Goal: Find specific page/section: Find specific page/section

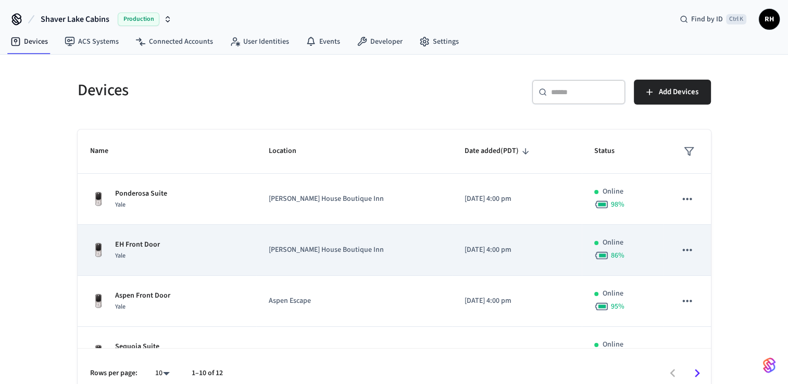
click at [330, 247] on p "[PERSON_NAME] House Boutique Inn" at bounding box center [354, 250] width 171 height 11
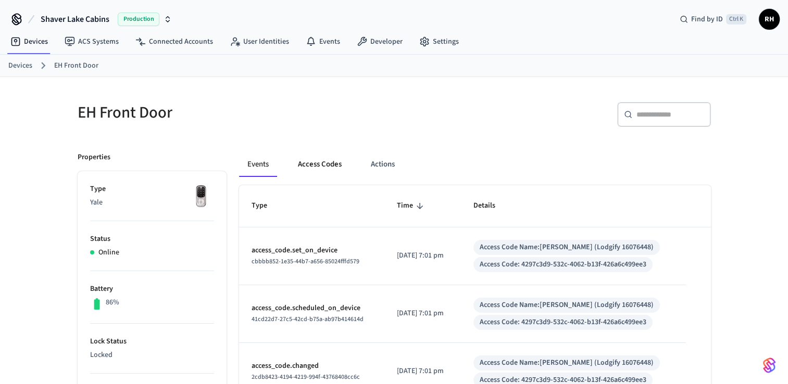
click at [313, 164] on button "Access Codes" at bounding box center [320, 164] width 60 height 25
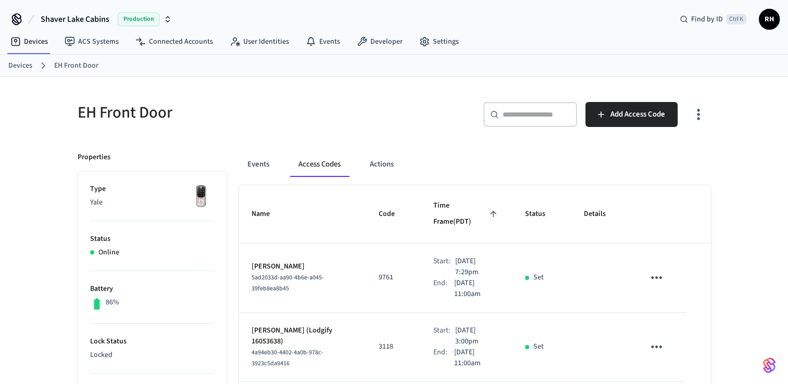
click at [24, 68] on link "Devices" at bounding box center [20, 65] width 24 height 11
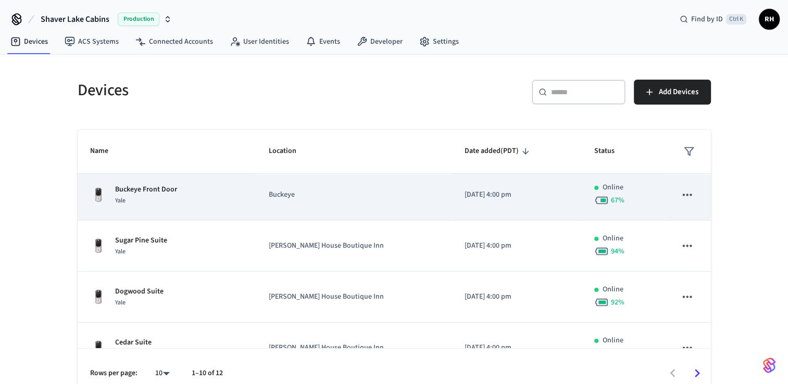
scroll to position [312, 0]
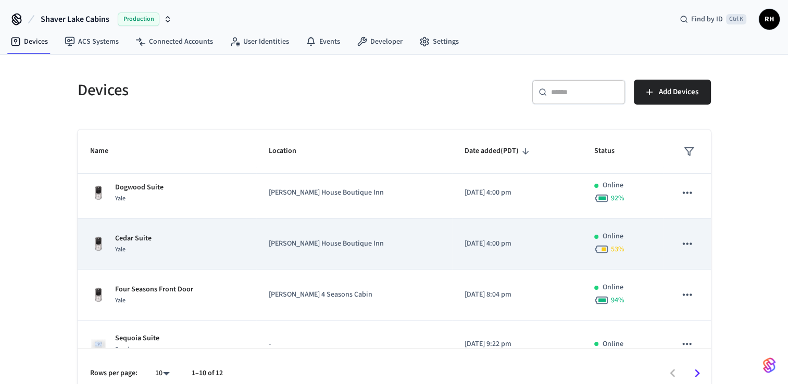
click at [292, 245] on p "[PERSON_NAME] House Boutique Inn" at bounding box center [354, 243] width 171 height 11
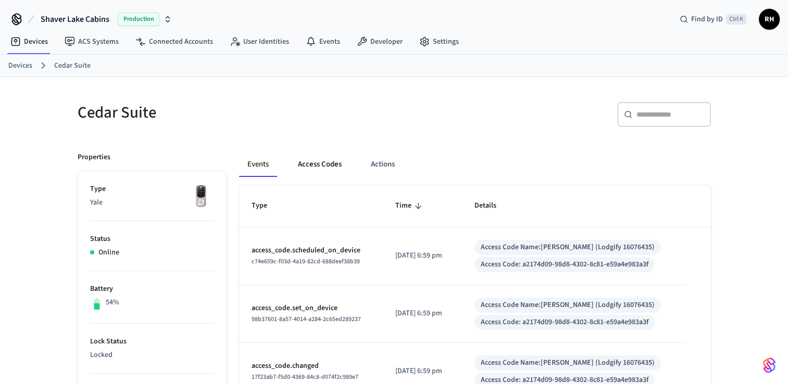
click at [306, 166] on button "Access Codes" at bounding box center [320, 164] width 60 height 25
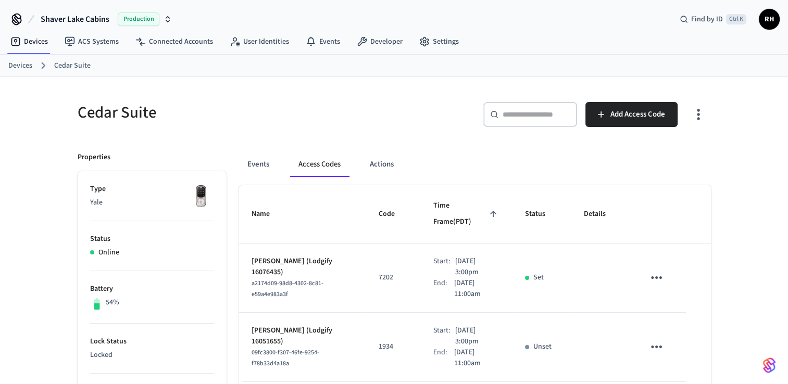
click at [28, 66] on link "Devices" at bounding box center [20, 65] width 24 height 11
